Goal: Task Accomplishment & Management: Use online tool/utility

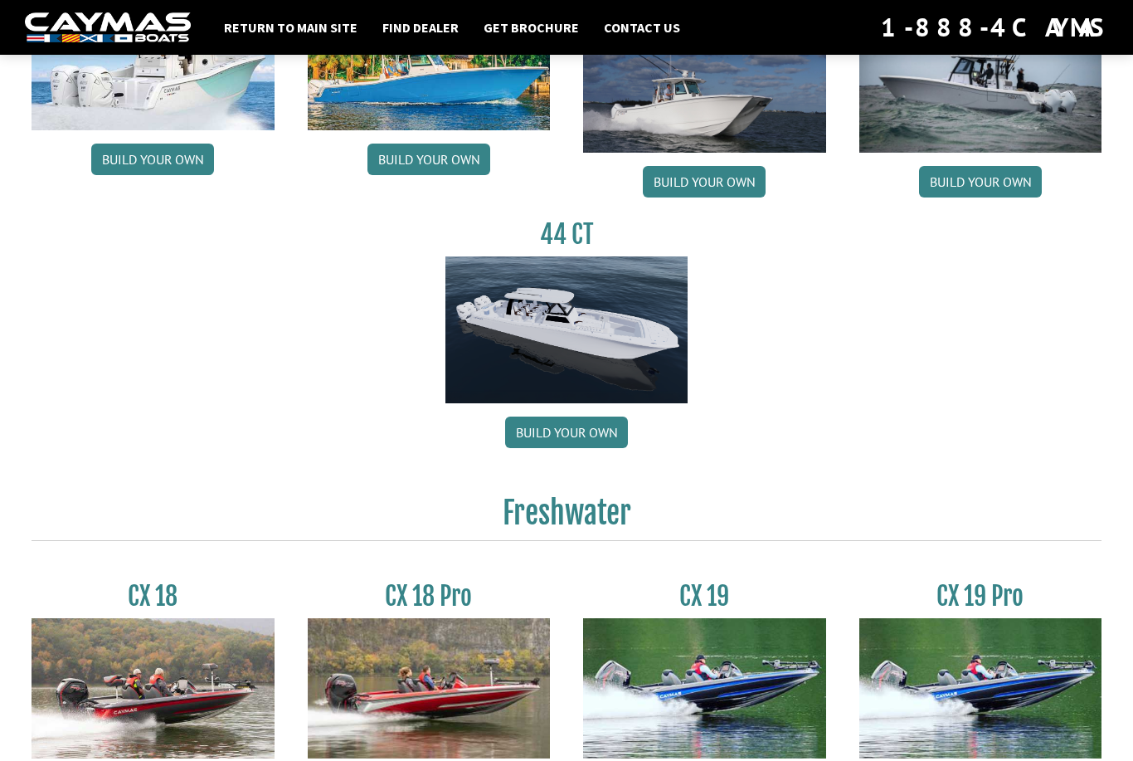
scroll to position [925, 0]
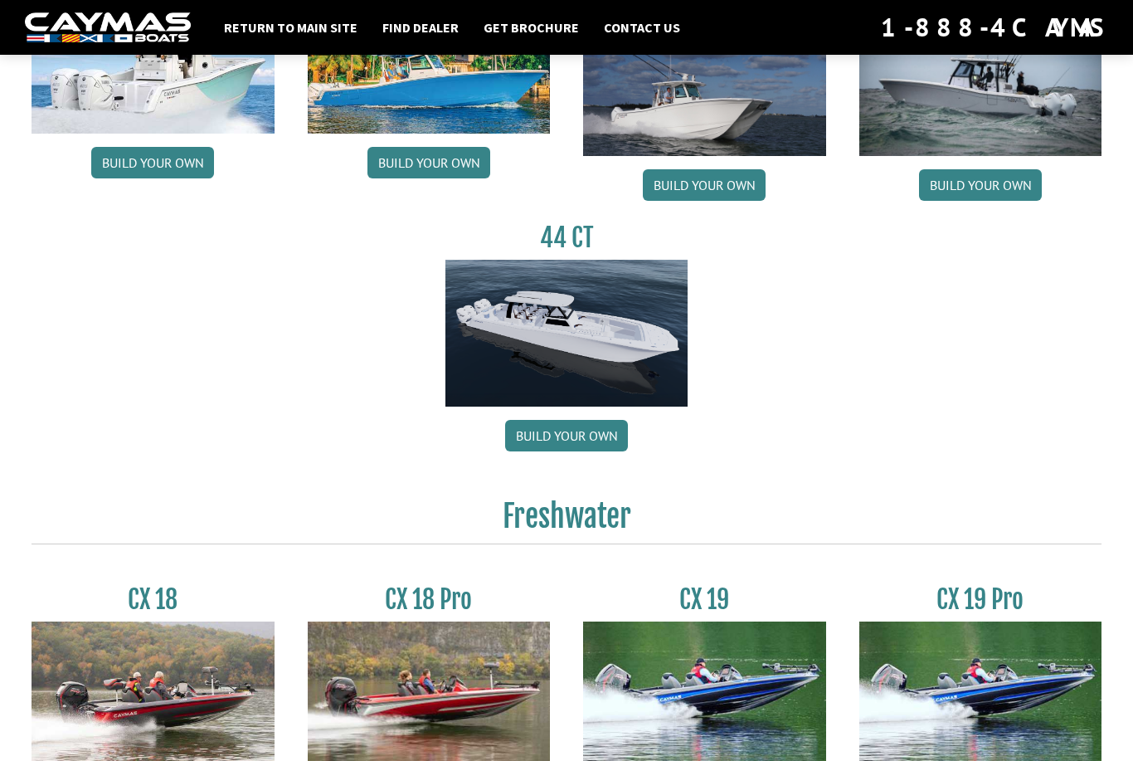
click at [563, 331] on img at bounding box center [566, 334] width 243 height 148
click at [557, 450] on link "Build your own" at bounding box center [566, 436] width 123 height 32
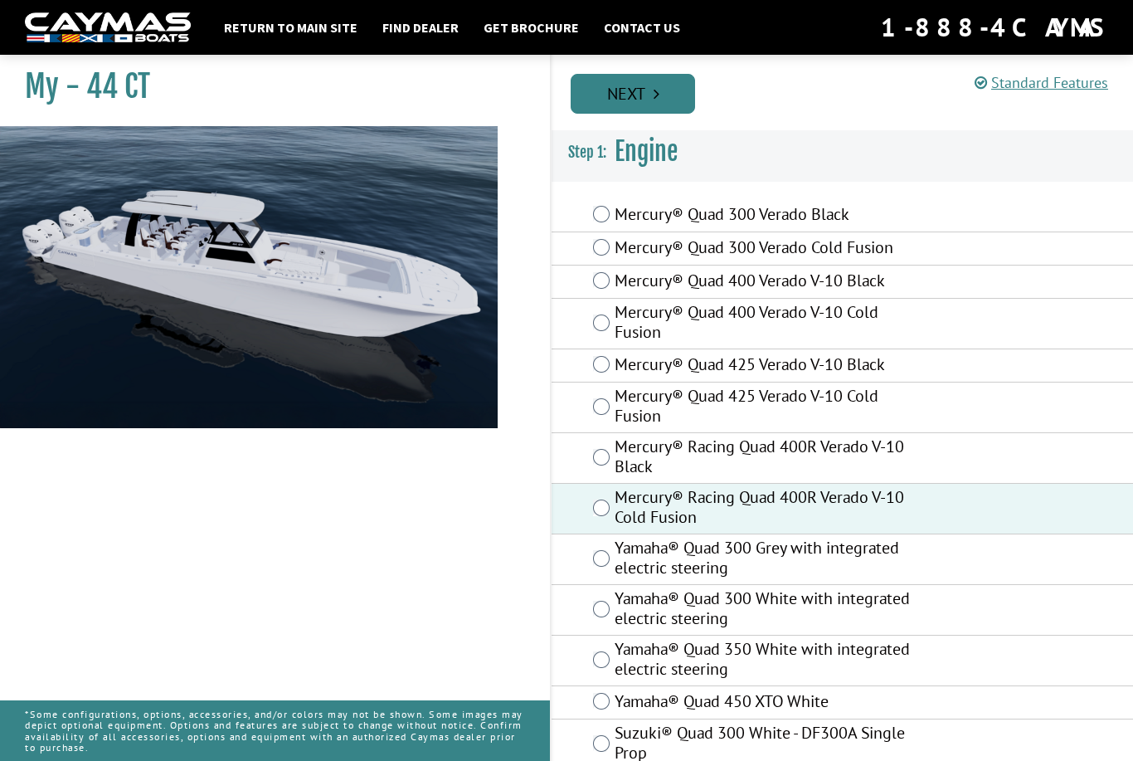
click at [641, 88] on link "Next" at bounding box center [633, 94] width 124 height 40
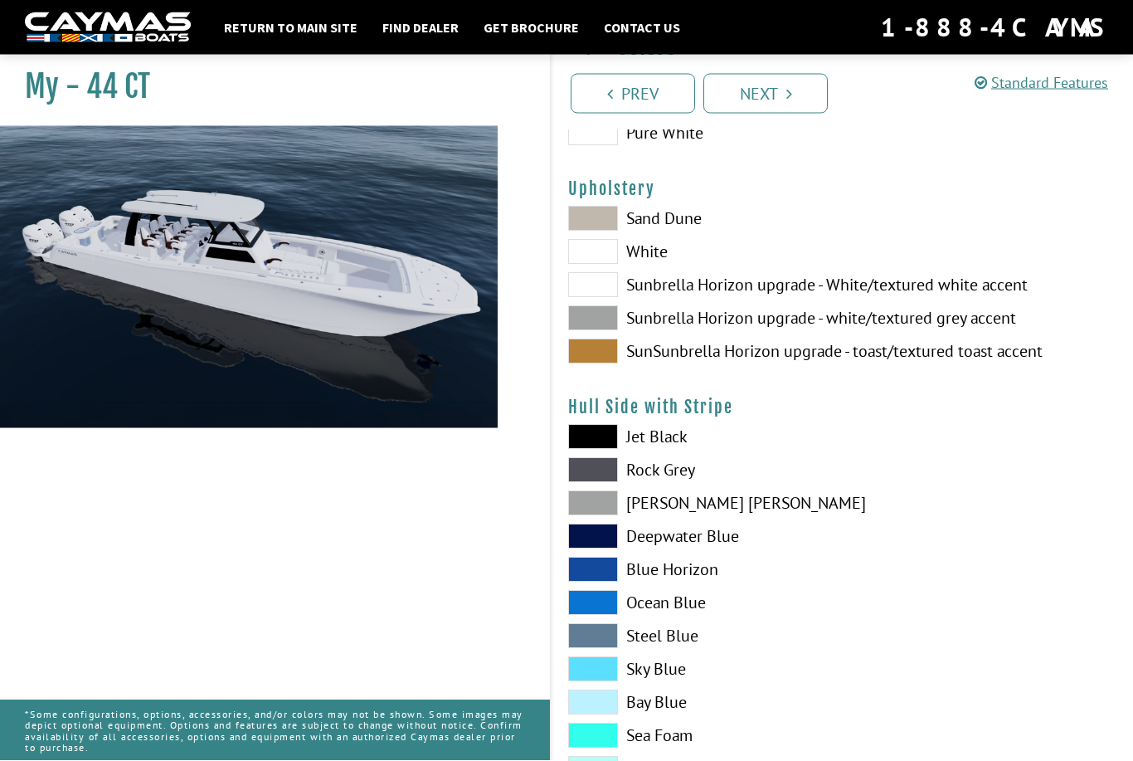
scroll to position [105, 0]
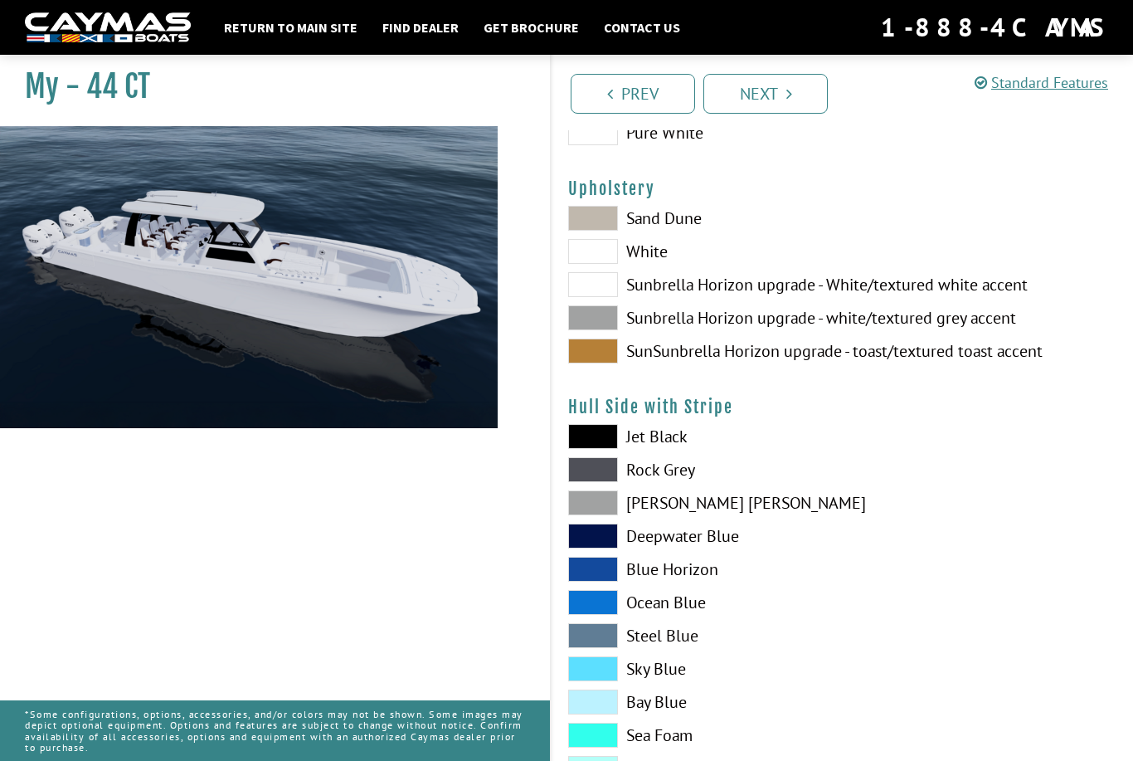
click at [595, 440] on span at bounding box center [593, 436] width 50 height 25
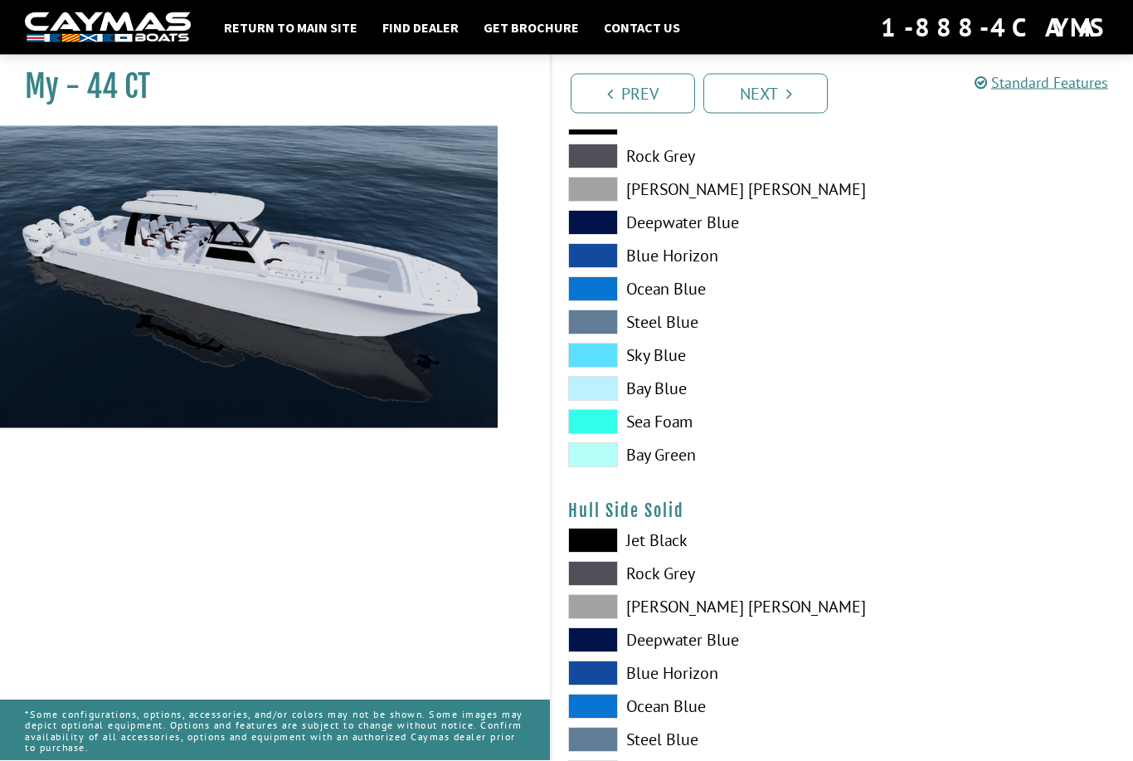
click at [598, 543] on span at bounding box center [593, 540] width 50 height 25
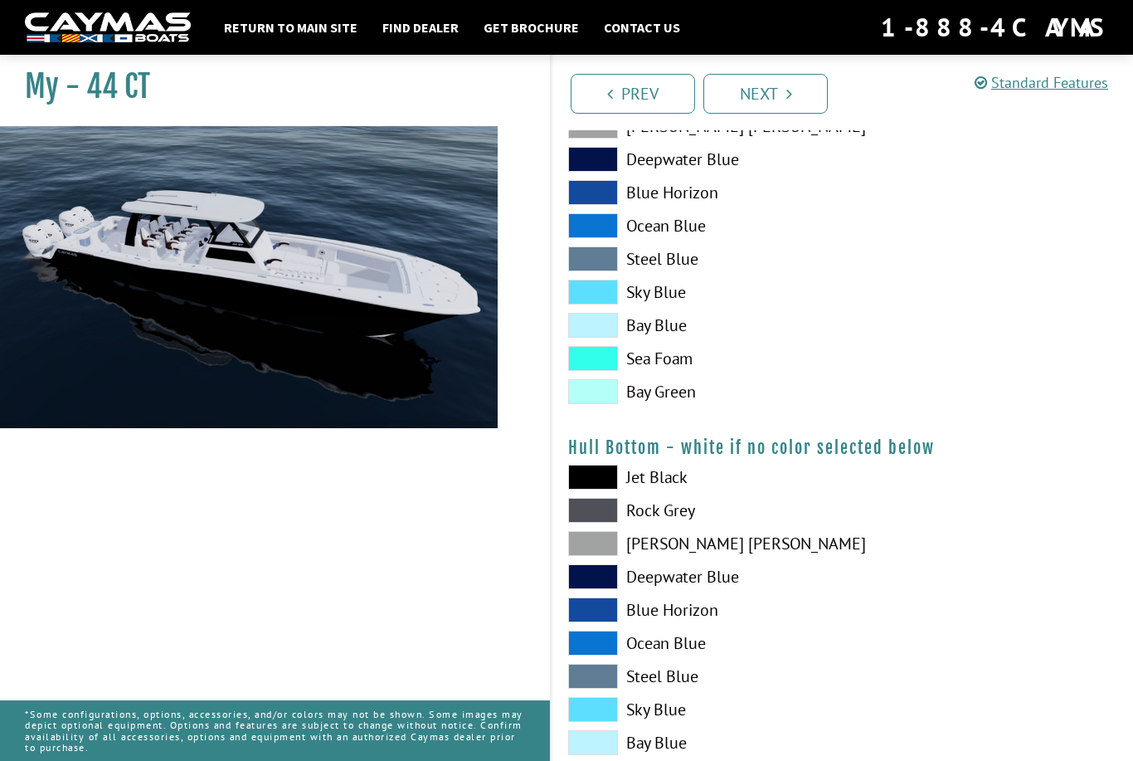
scroll to position [900, 0]
click at [600, 480] on span at bounding box center [593, 476] width 50 height 25
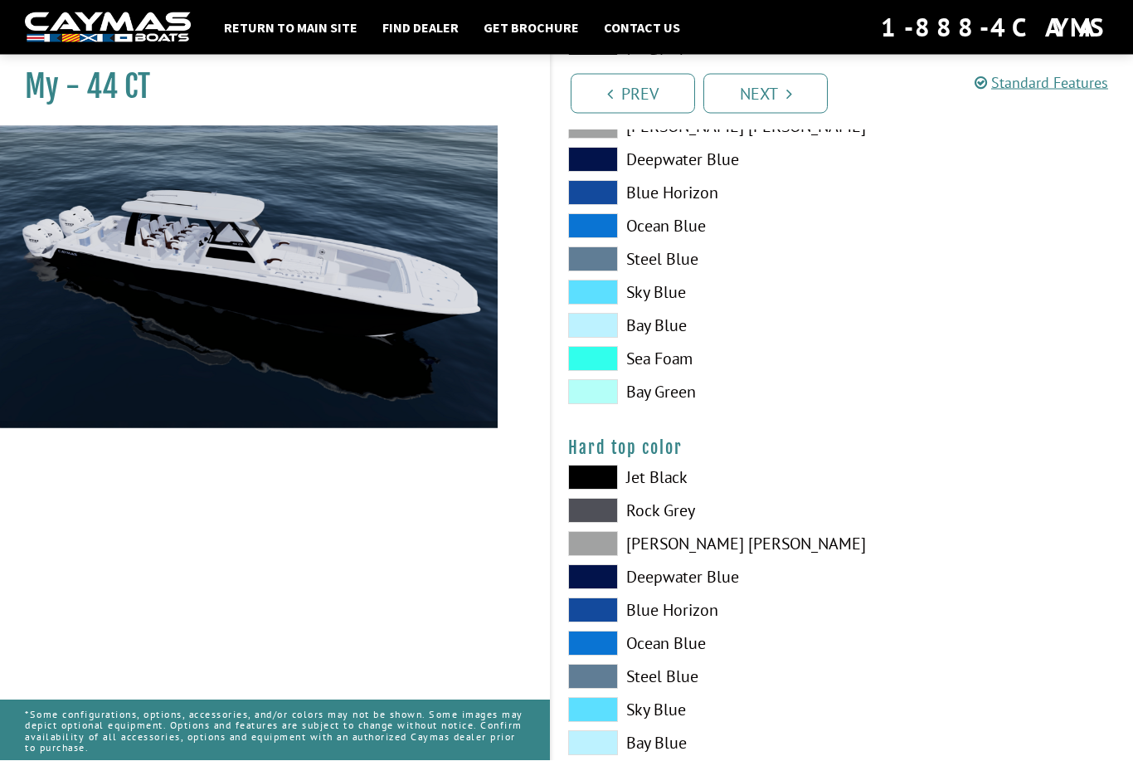
scroll to position [1317, 0]
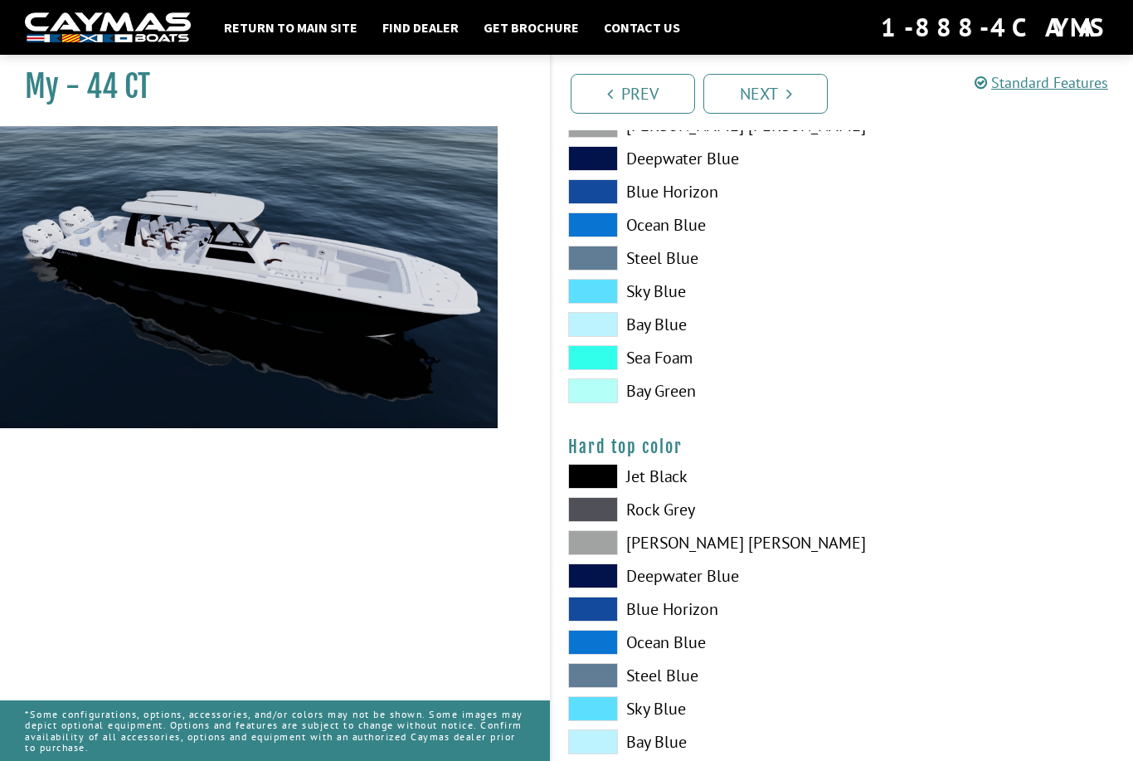
click at [601, 484] on span at bounding box center [593, 476] width 50 height 25
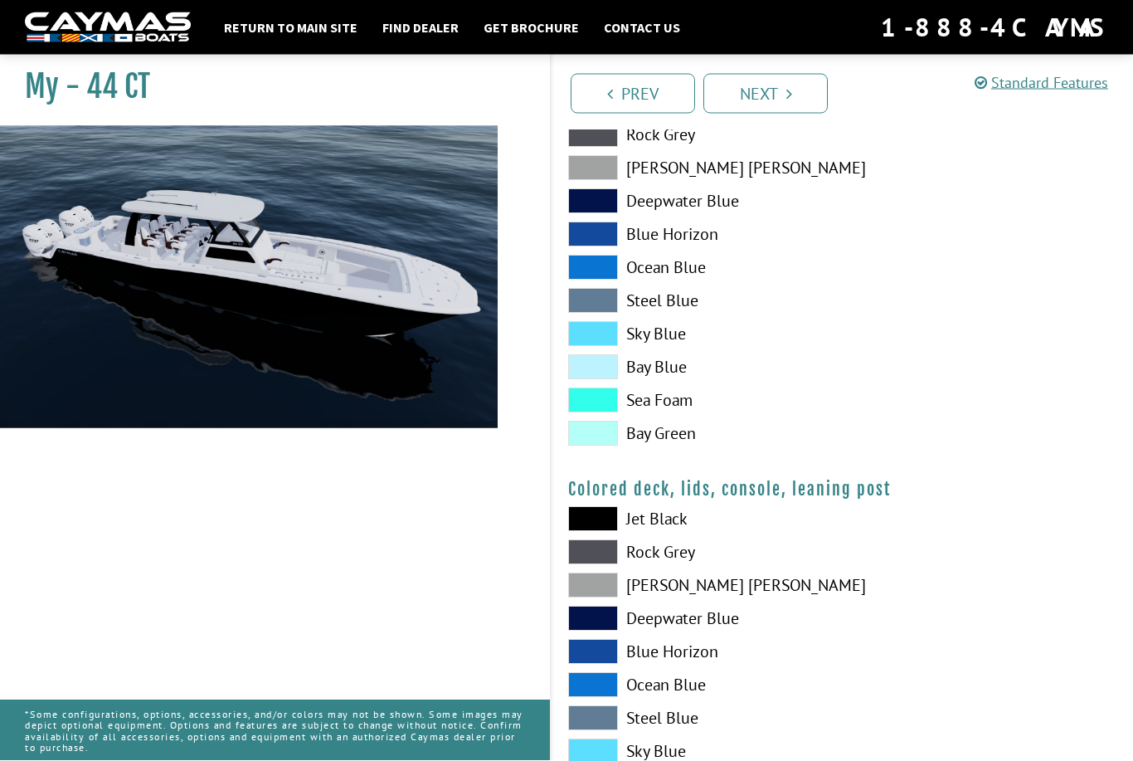
scroll to position [1692, 0]
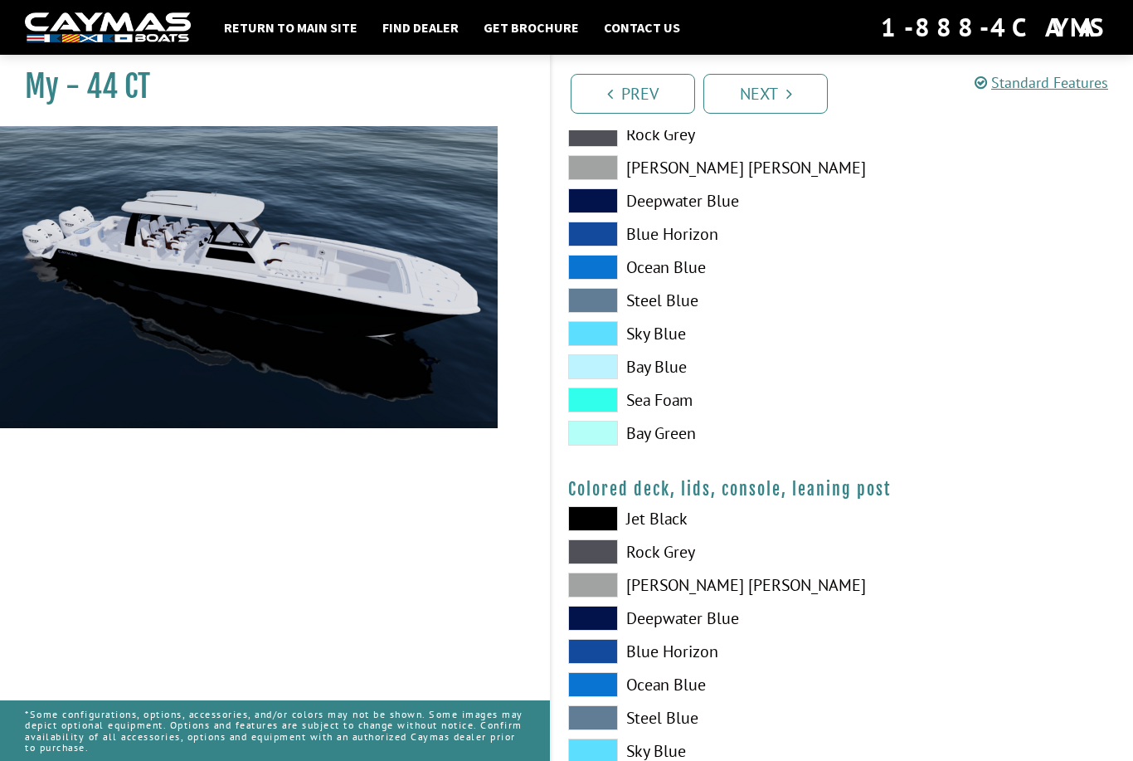
click at [595, 526] on span at bounding box center [593, 518] width 50 height 25
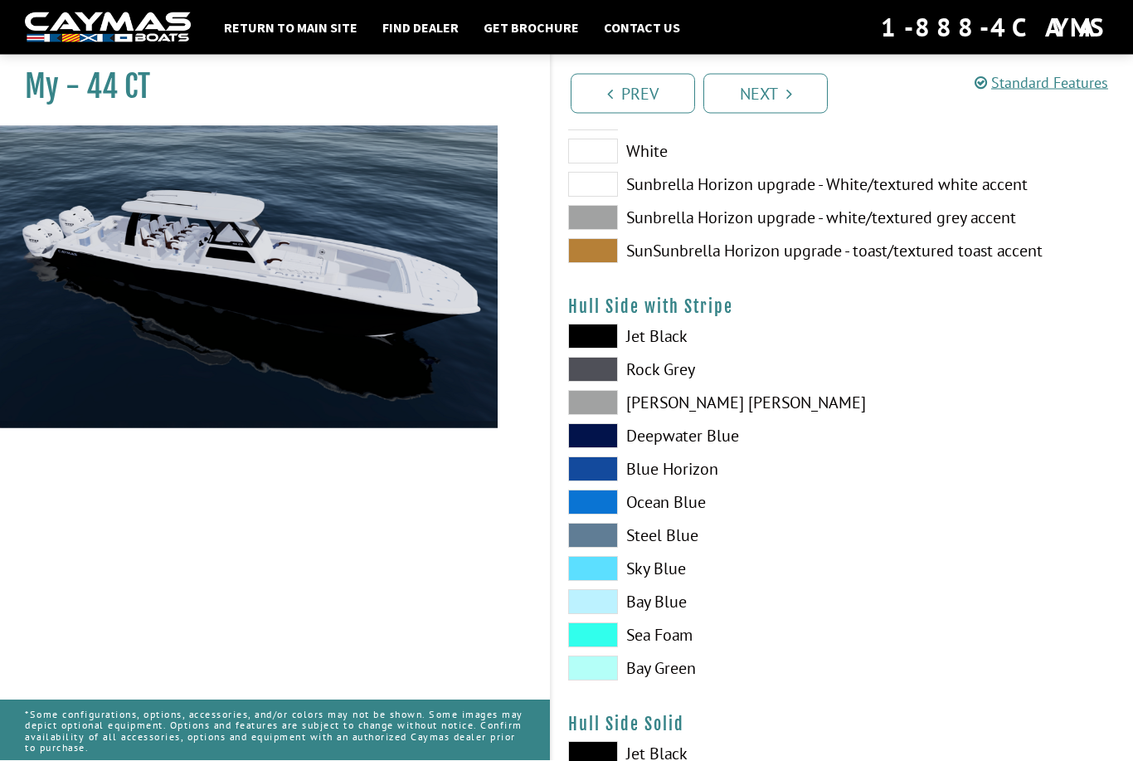
scroll to position [206, 0]
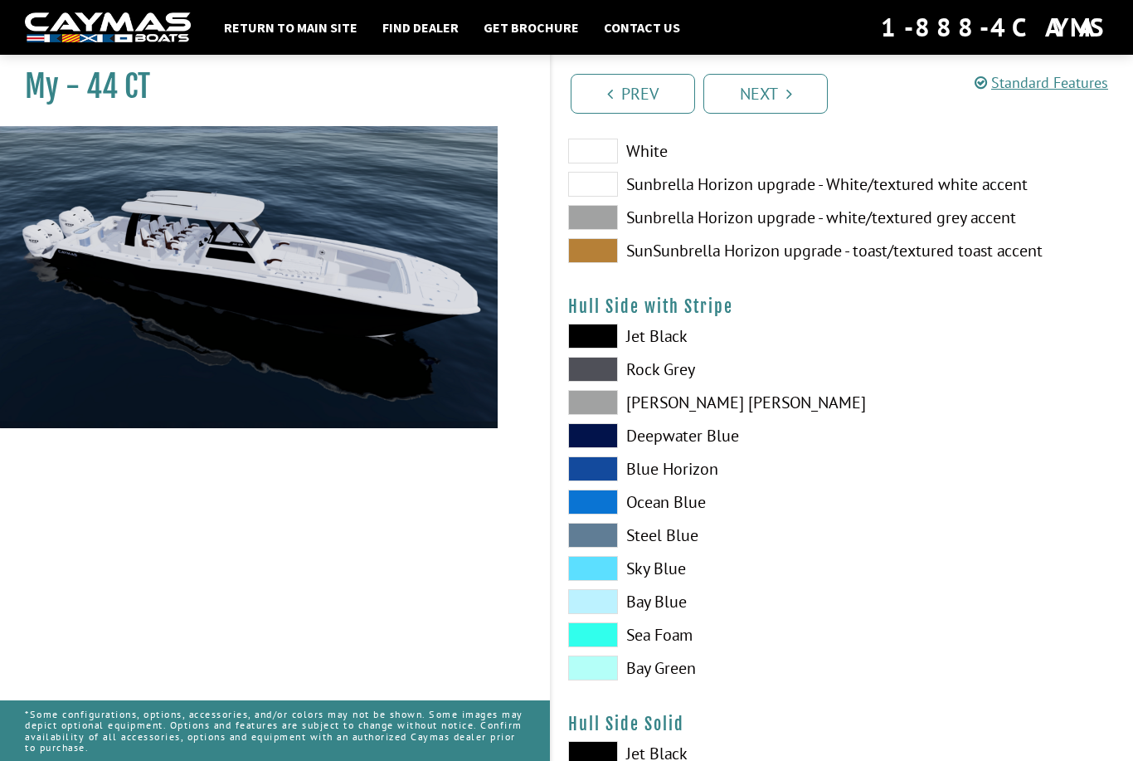
click at [601, 509] on span at bounding box center [593, 501] width 50 height 25
click at [599, 342] on span at bounding box center [593, 335] width 50 height 25
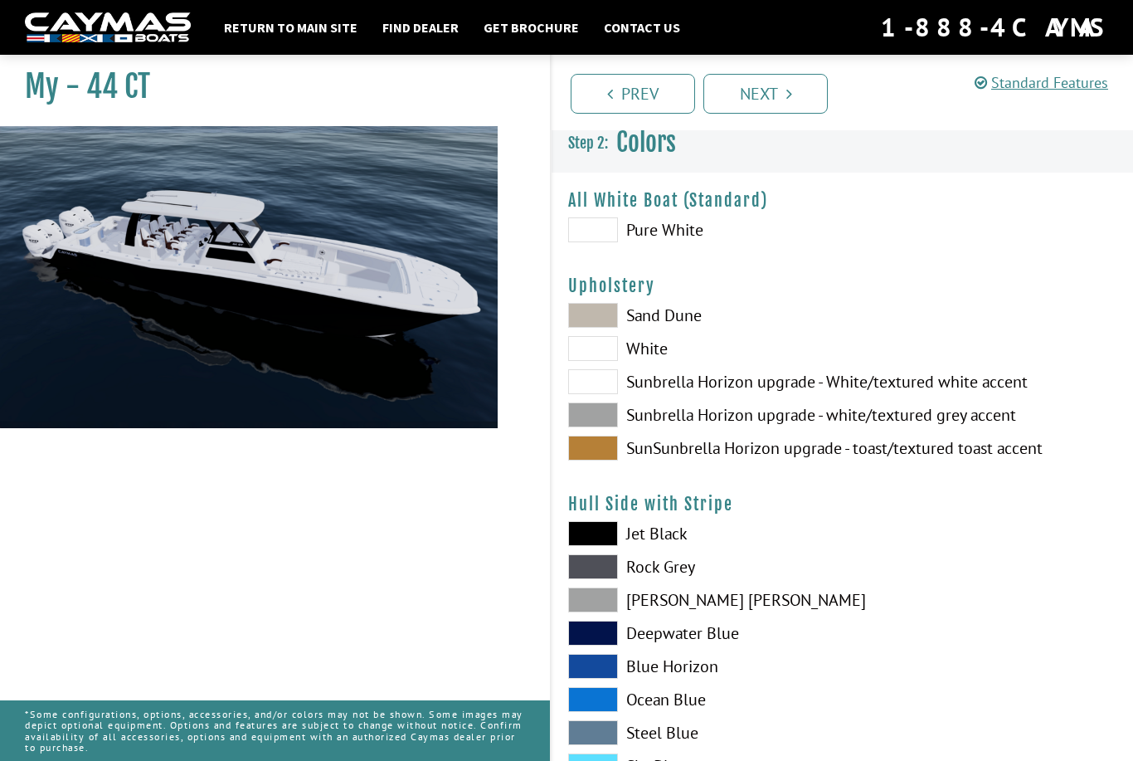
scroll to position [0, 0]
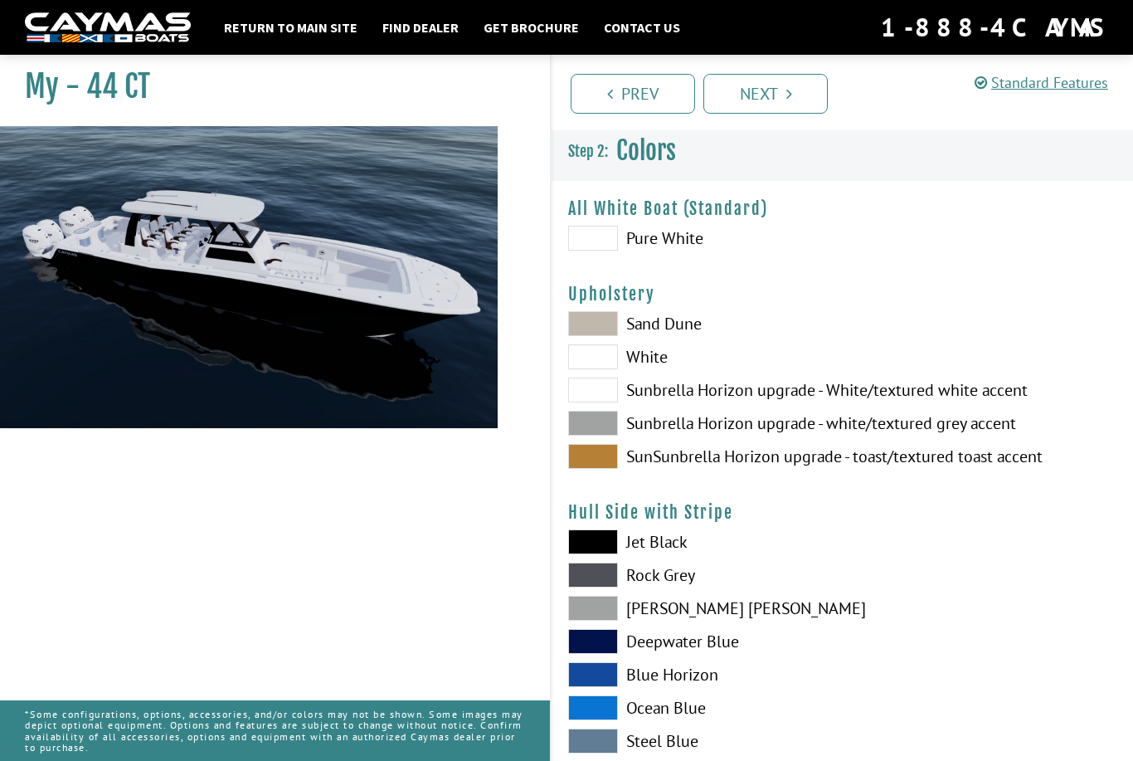
click at [596, 452] on span at bounding box center [593, 456] width 50 height 25
click at [768, 85] on link "Next" at bounding box center [765, 94] width 124 height 40
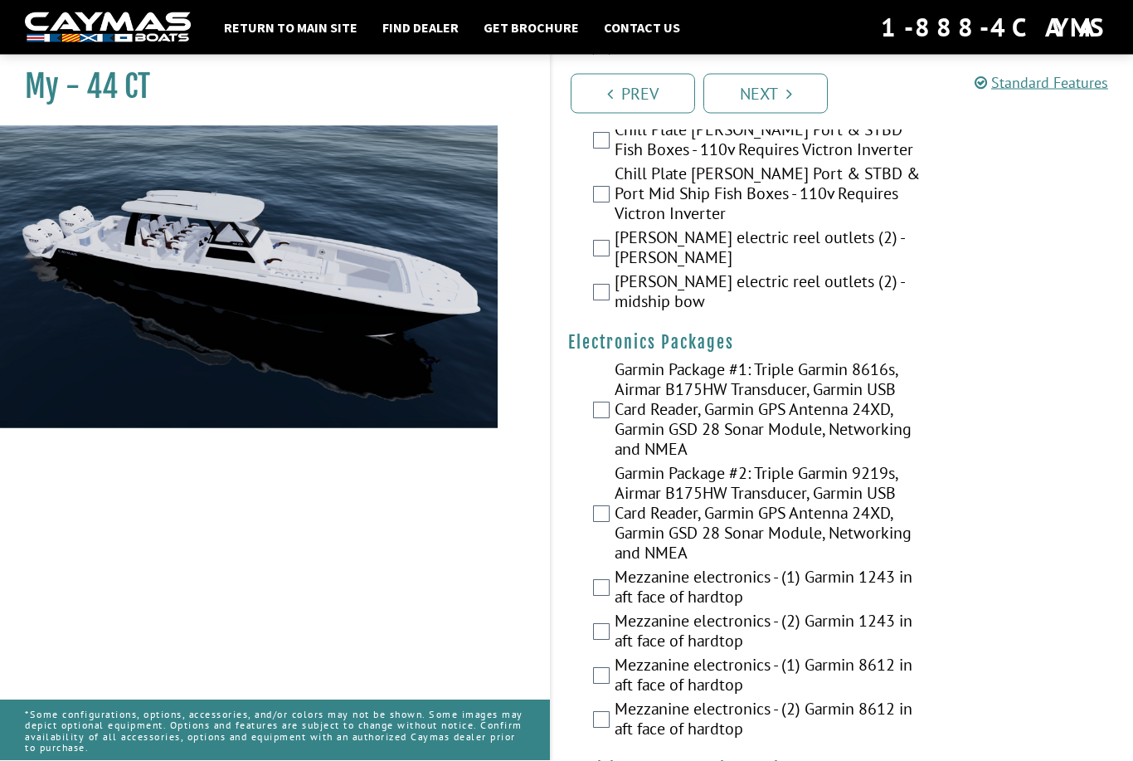
scroll to position [2673, 0]
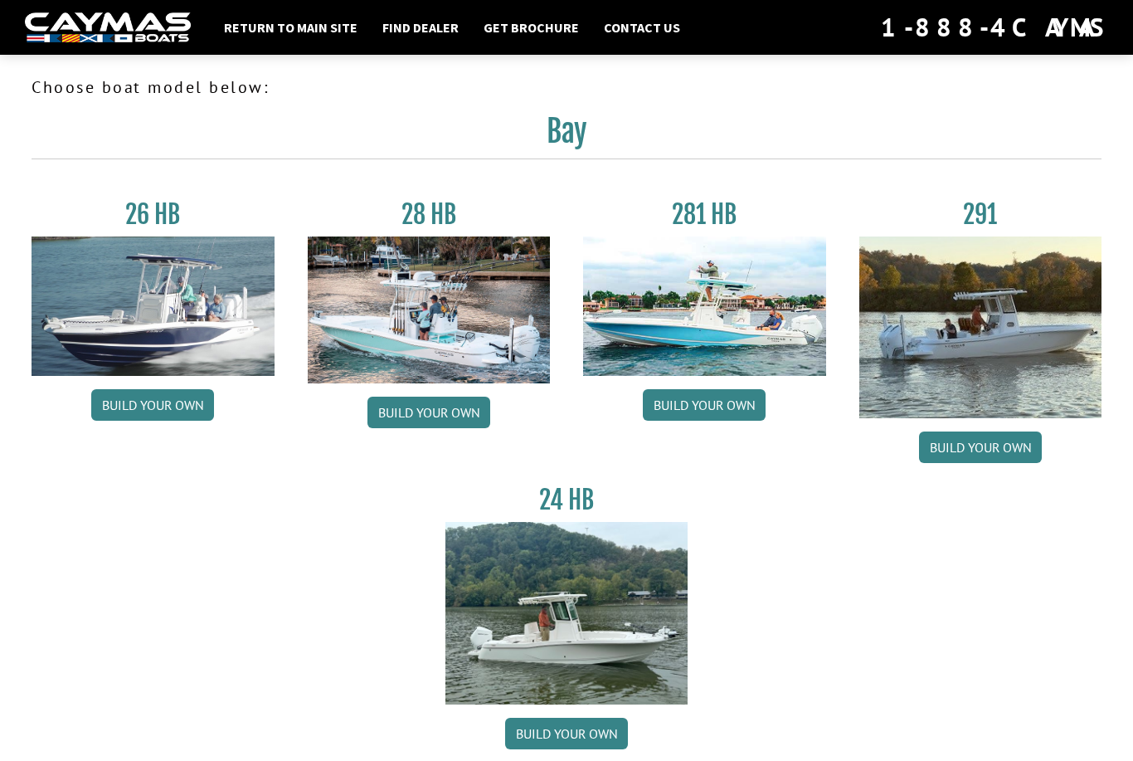
scroll to position [978, 0]
